Goal: Task Accomplishment & Management: Manage account settings

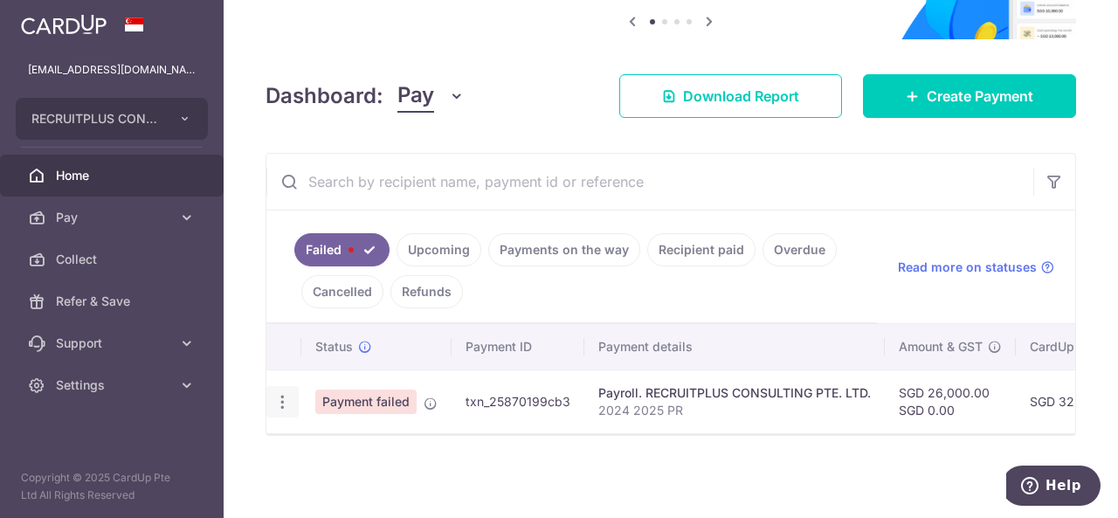
click at [287, 393] on icon "button" at bounding box center [282, 402] width 18 height 18
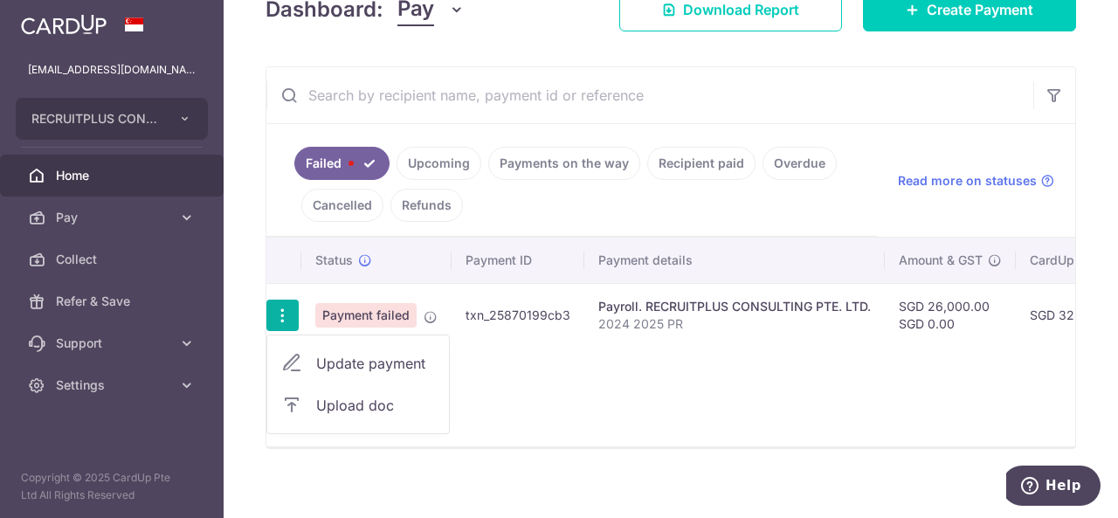
scroll to position [287, 0]
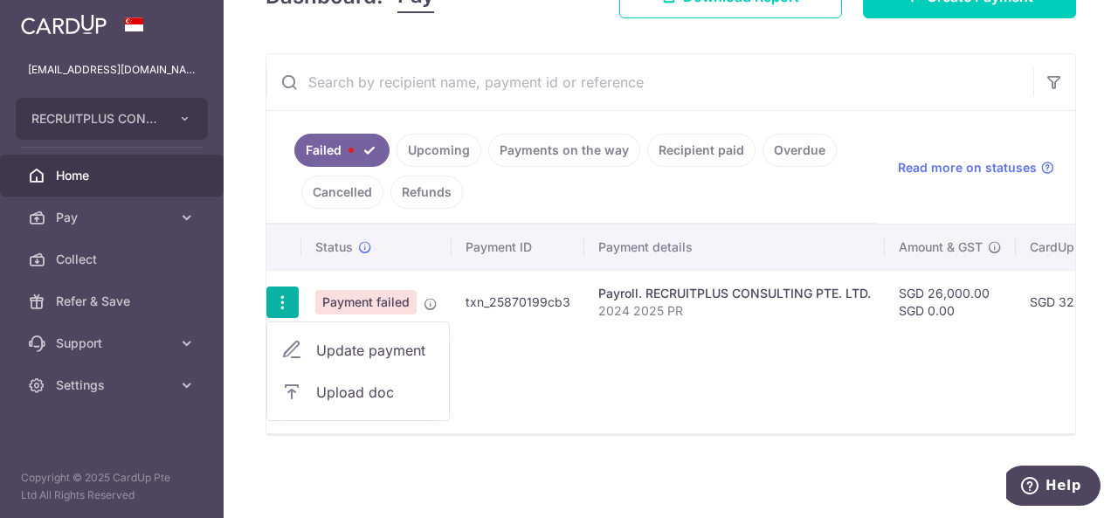
click at [379, 340] on span "Update payment" at bounding box center [375, 350] width 119 height 21
radio input "true"
type input "26,000.00"
type input "2024 2025 PR"
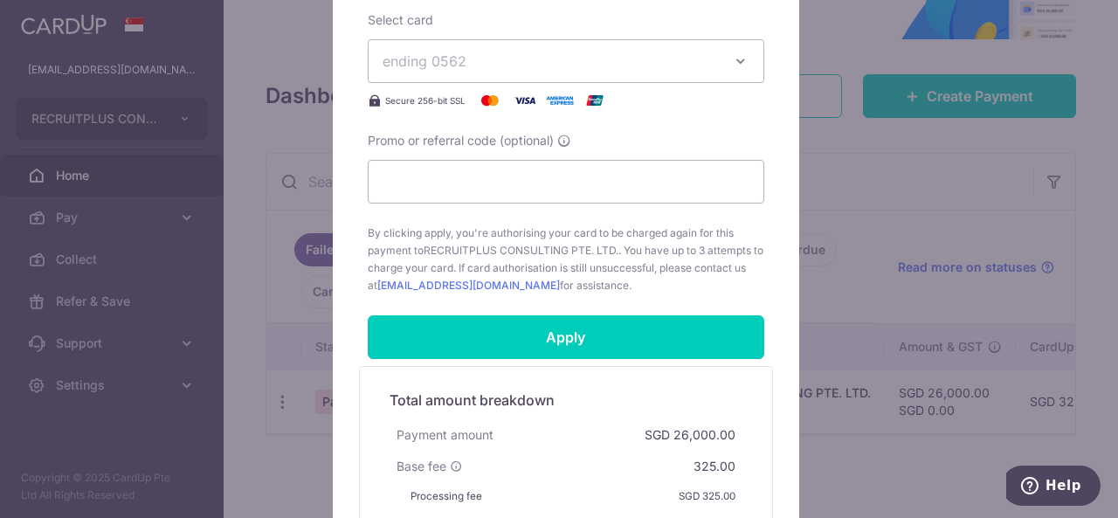
scroll to position [1097, 0]
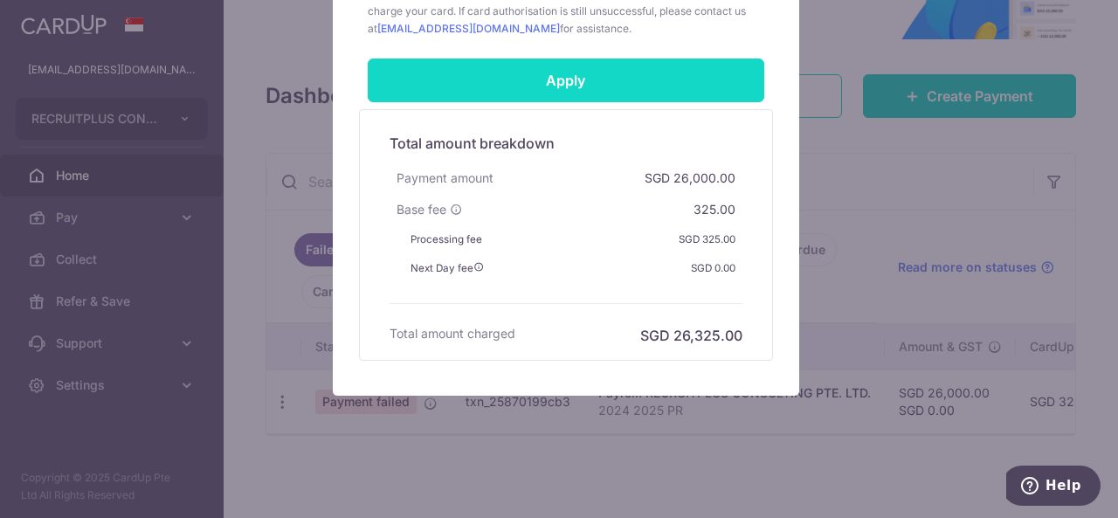
click at [606, 79] on input "Apply" at bounding box center [566, 81] width 396 height 44
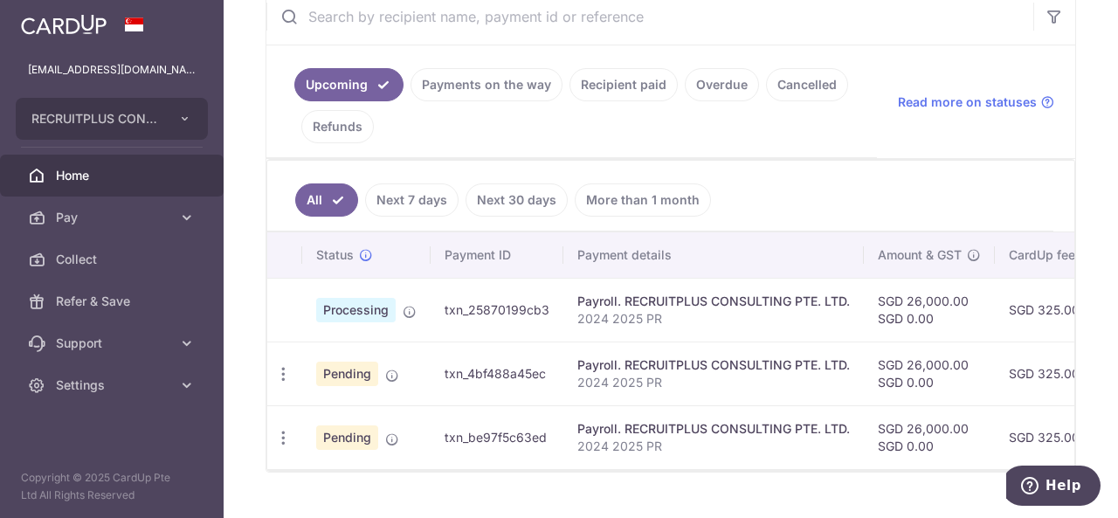
click at [595, 469] on div "All Next 7 days Next 30 days More than 1 month Status Payment ID Payment detail…" at bounding box center [670, 315] width 809 height 313
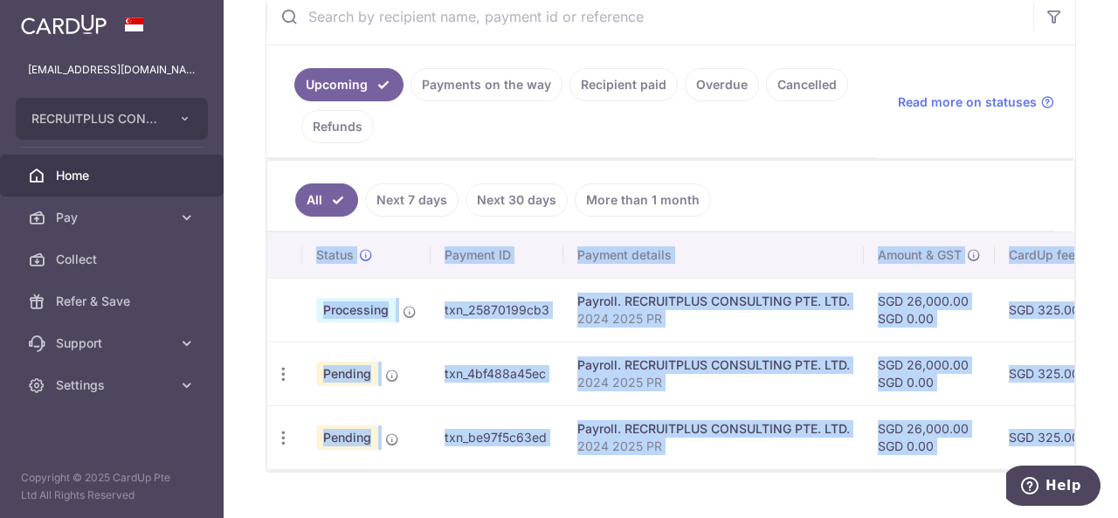
click at [798, 446] on p "2024 2025 PR" at bounding box center [713, 445] width 272 height 17
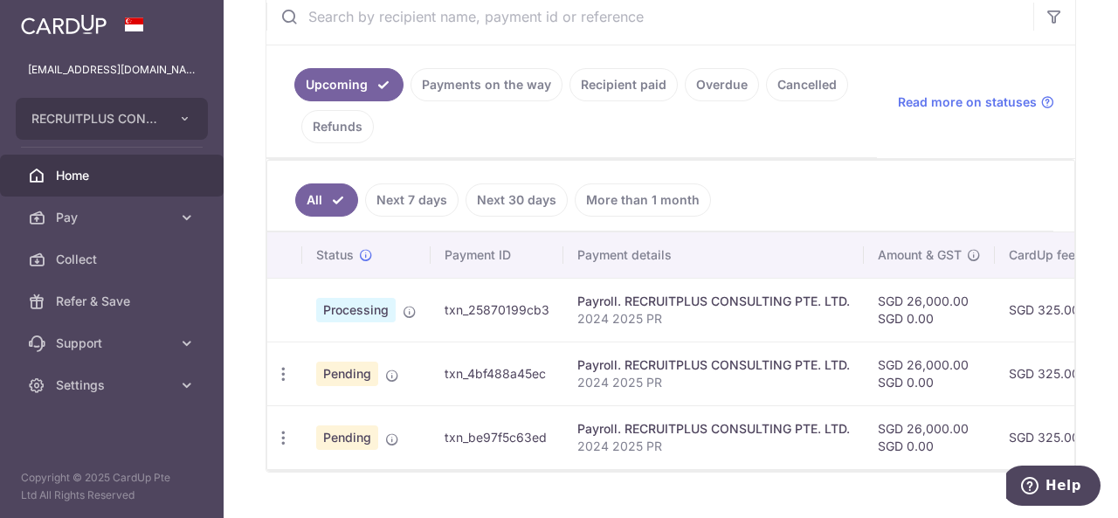
drag, startPoint x: 1093, startPoint y: 144, endPoint x: 1063, endPoint y: 157, distance: 33.3
click at [1093, 144] on div "× Pause Schedule Pause all future payments in this series Pause just this one p…" at bounding box center [671, 259] width 894 height 518
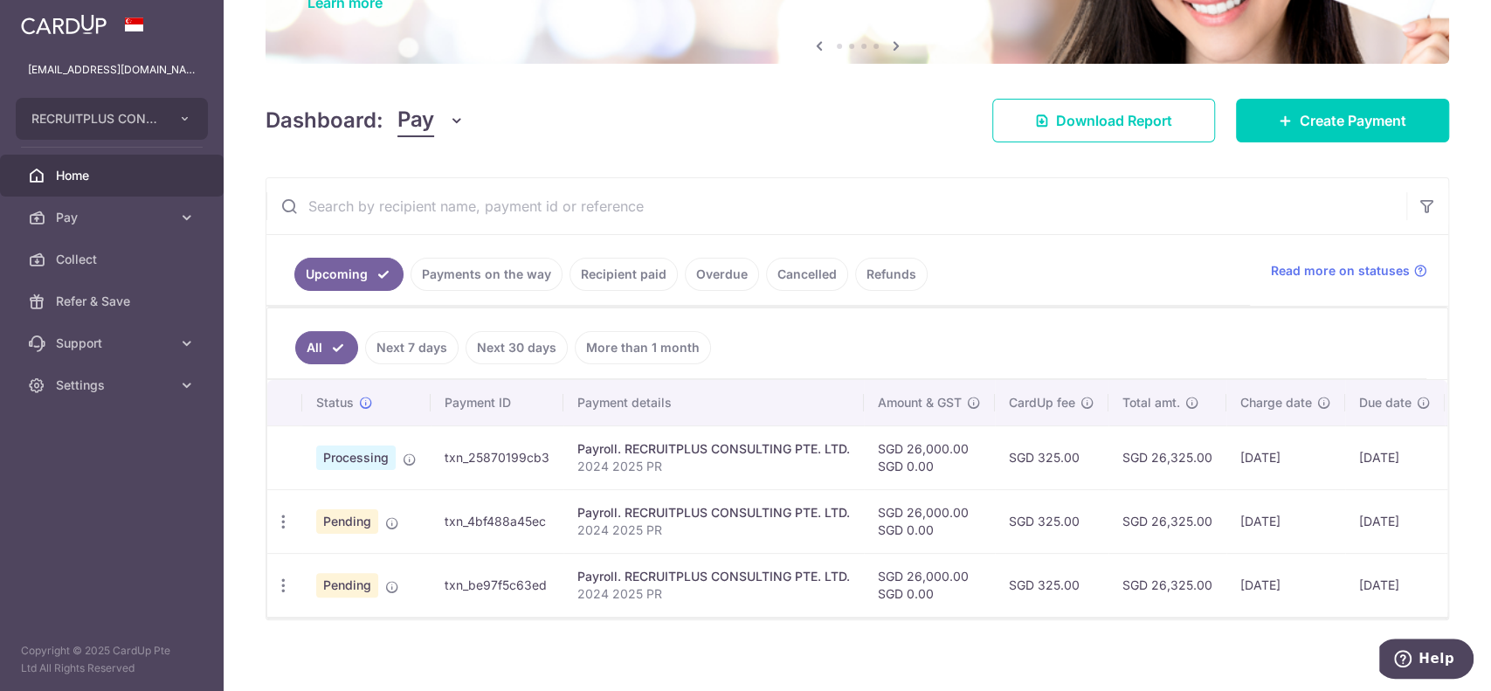
scroll to position [64, 0]
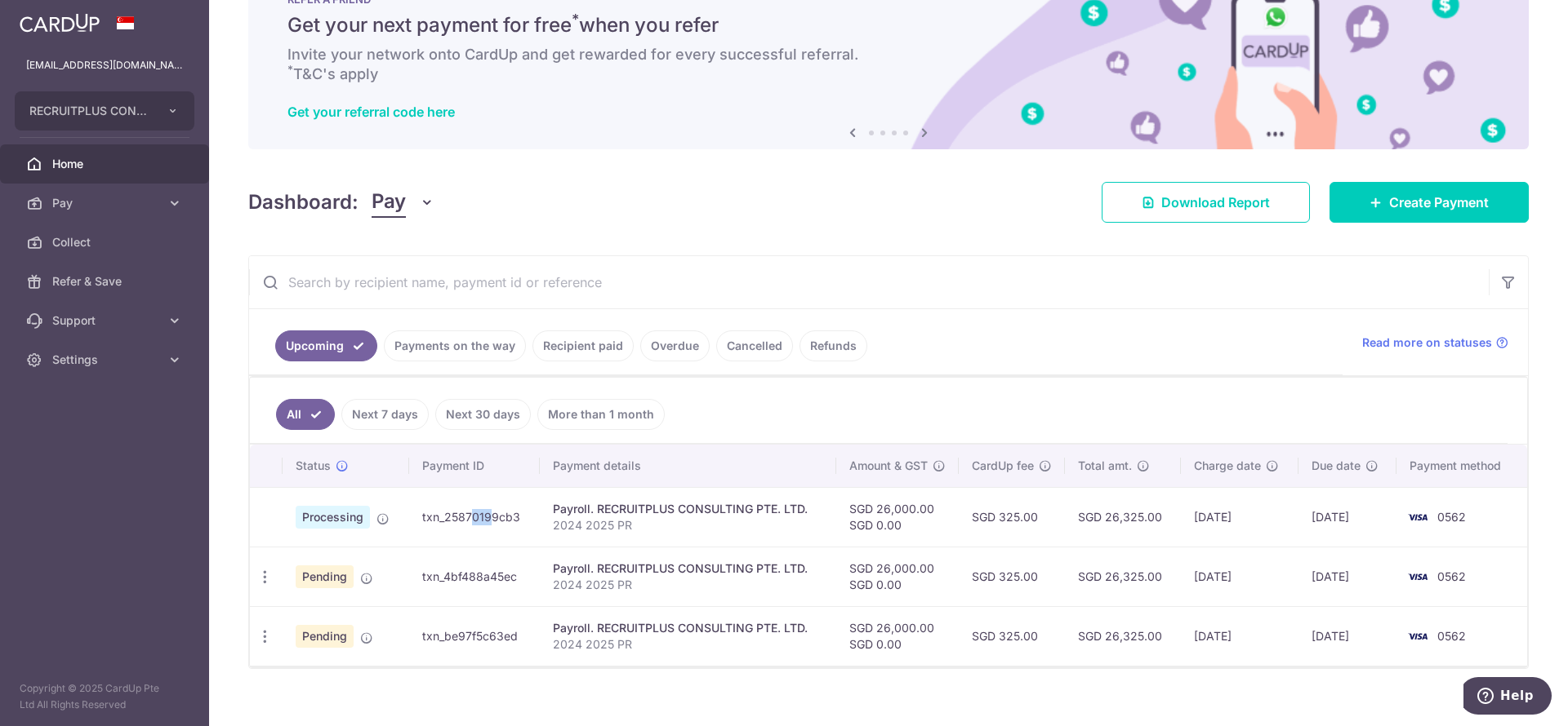
drag, startPoint x: 426, startPoint y: 511, endPoint x: 447, endPoint y: 512, distance: 21.0
click at [447, 483] on td "txn_25870199cb3" at bounding box center [474, 517] width 131 height 60
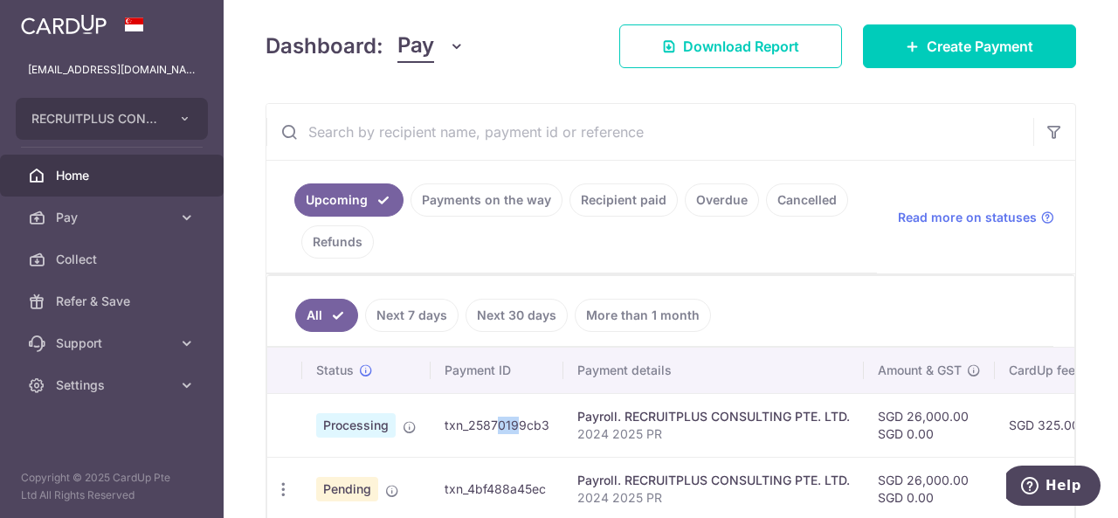
scroll to position [388, 0]
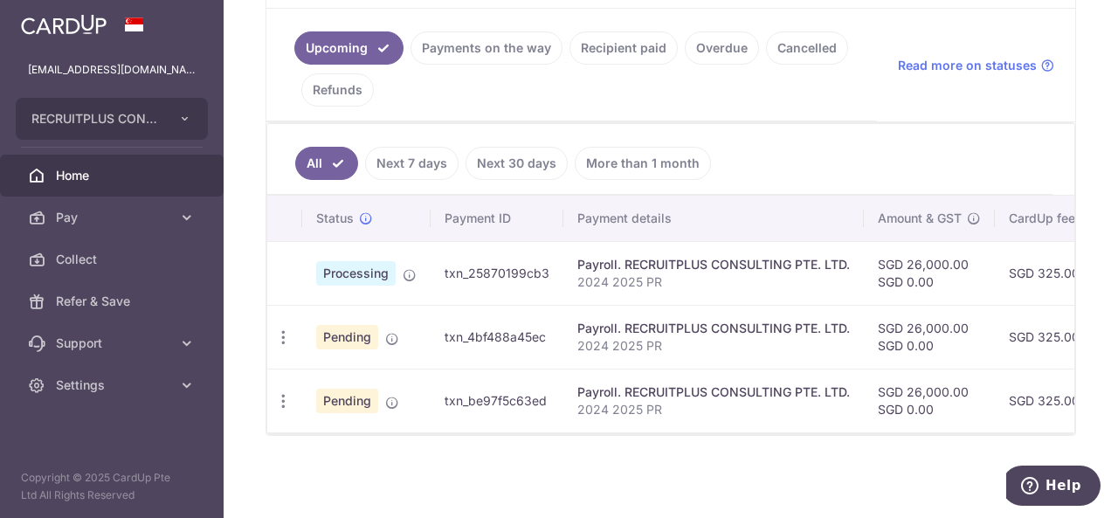
click at [430, 279] on td "txn_25870199cb3" at bounding box center [496, 273] width 133 height 64
drag, startPoint x: 542, startPoint y: 266, endPoint x: 438, endPoint y: 271, distance: 104.0
click at [438, 271] on td "txn_25870199cb3" at bounding box center [496, 273] width 133 height 64
copy td "txn_25870199cb3"
click at [782, 348] on td "Payroll. RECRUITPLUS CONSULTING PTE. LTD. 2024 2025 PR" at bounding box center [713, 337] width 300 height 64
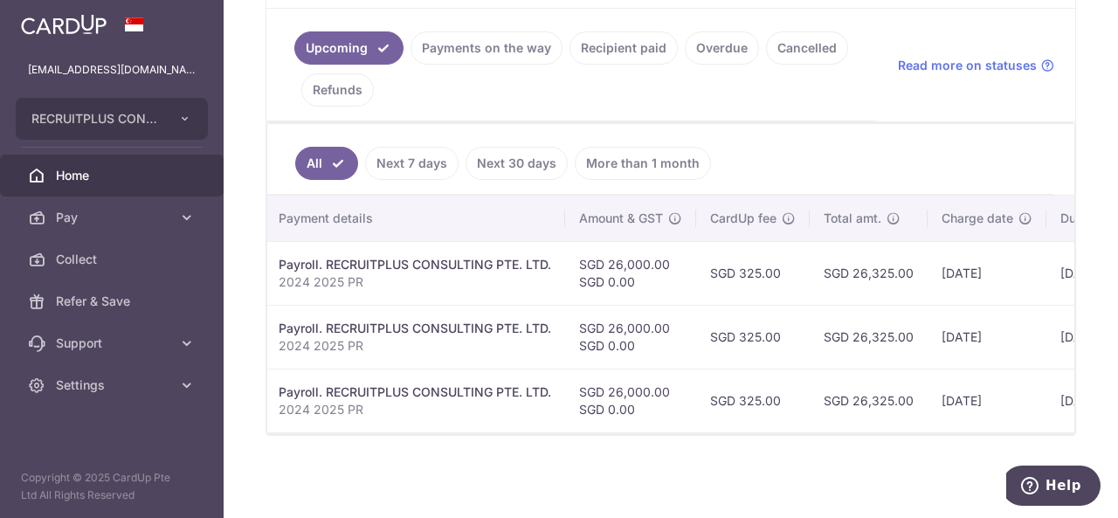
scroll to position [0, 0]
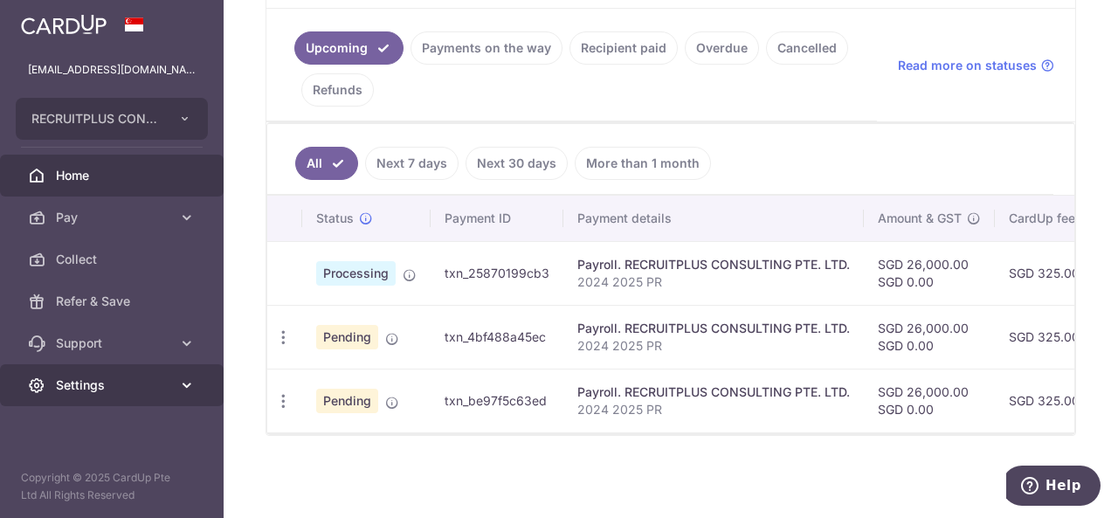
click at [126, 382] on span "Settings" at bounding box center [113, 384] width 115 height 17
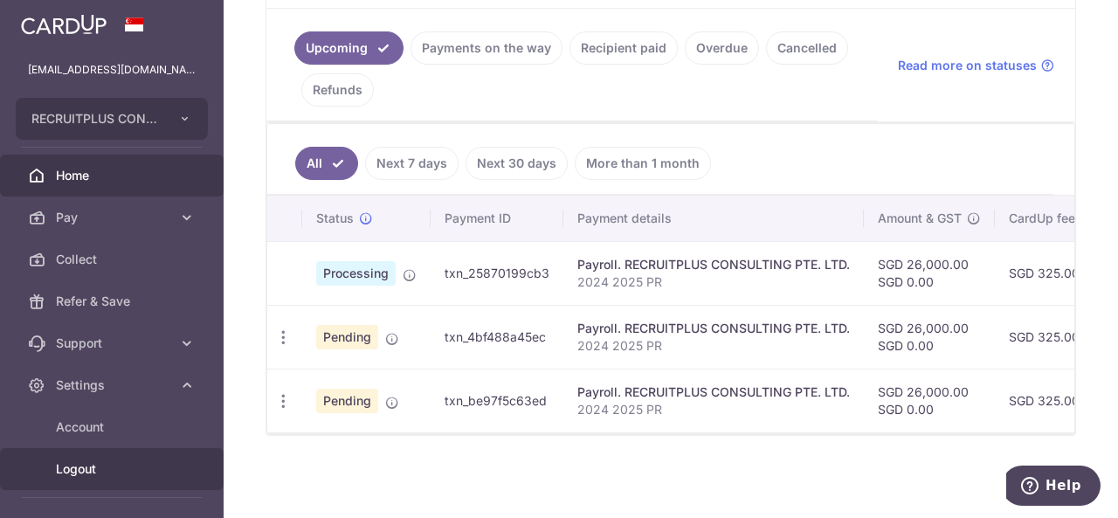
click at [121, 469] on span "Logout" at bounding box center [113, 468] width 115 height 17
